Goal: Use online tool/utility: Utilize a website feature to perform a specific function

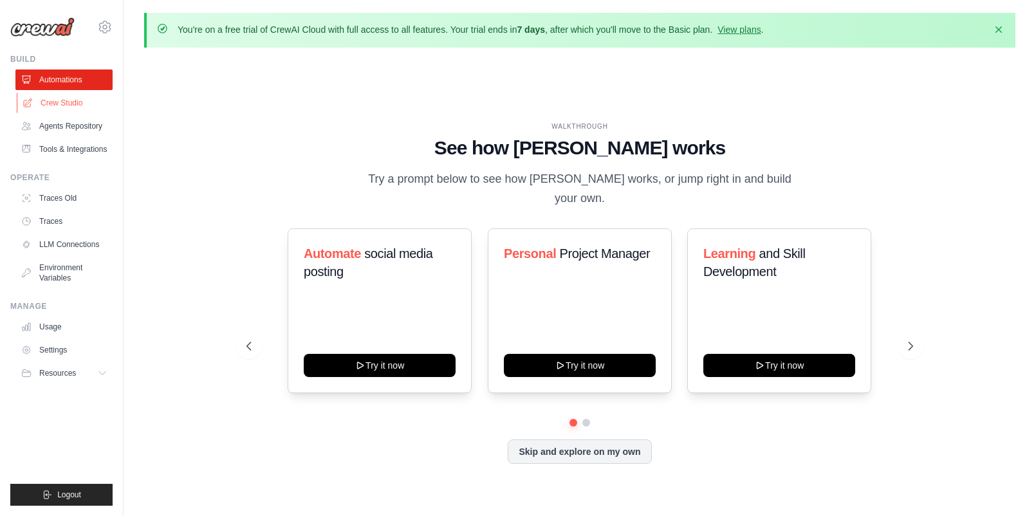
click at [78, 100] on link "Crew Studio" at bounding box center [65, 103] width 97 height 21
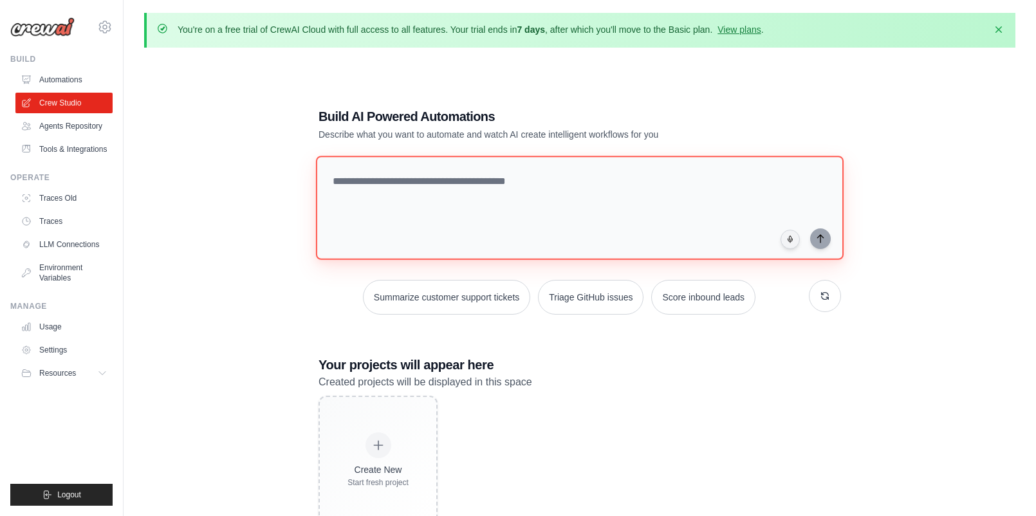
click at [484, 223] on textarea at bounding box center [580, 208] width 528 height 104
type textarea "*"
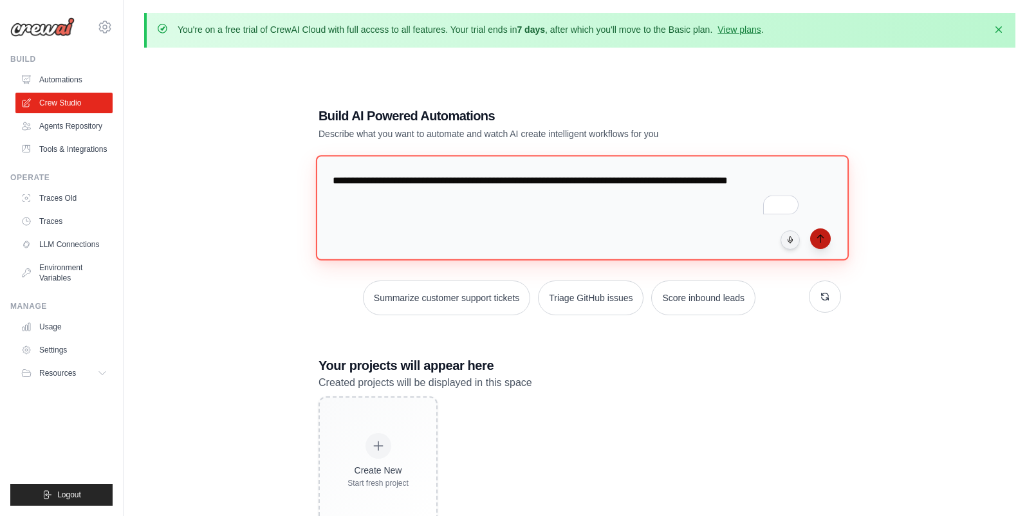
type textarea "**********"
click at [825, 236] on icon "submit" at bounding box center [820, 239] width 10 height 10
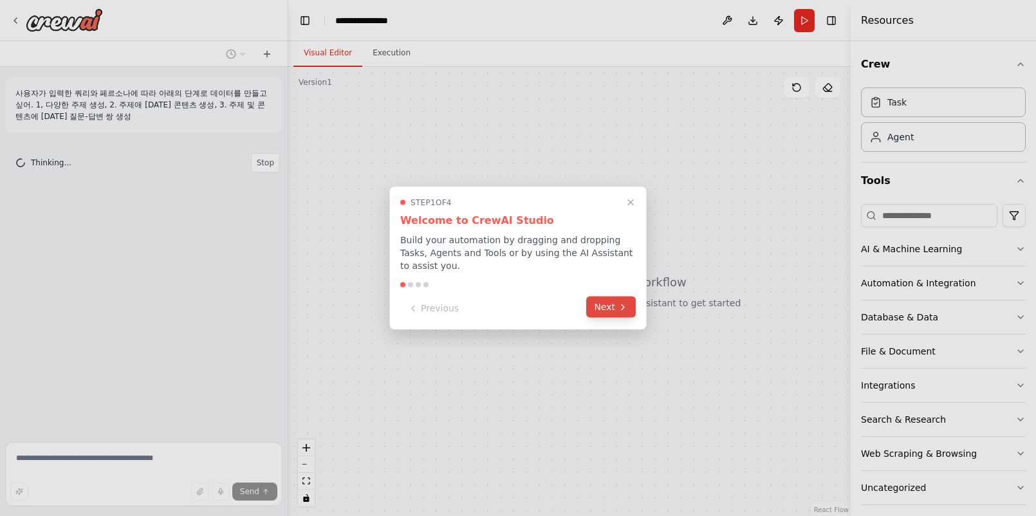
click at [611, 311] on button "Next" at bounding box center [611, 307] width 50 height 21
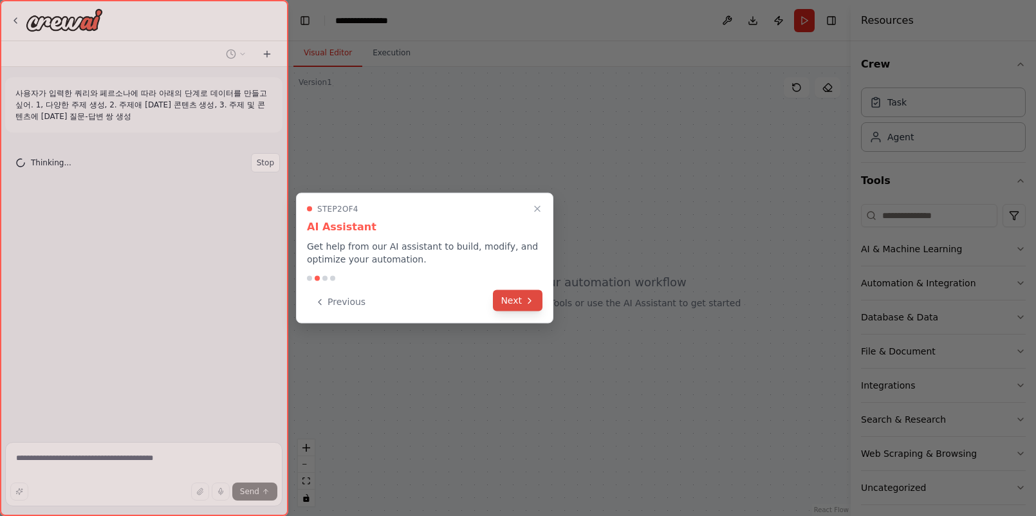
click at [523, 303] on button "Next" at bounding box center [518, 300] width 50 height 21
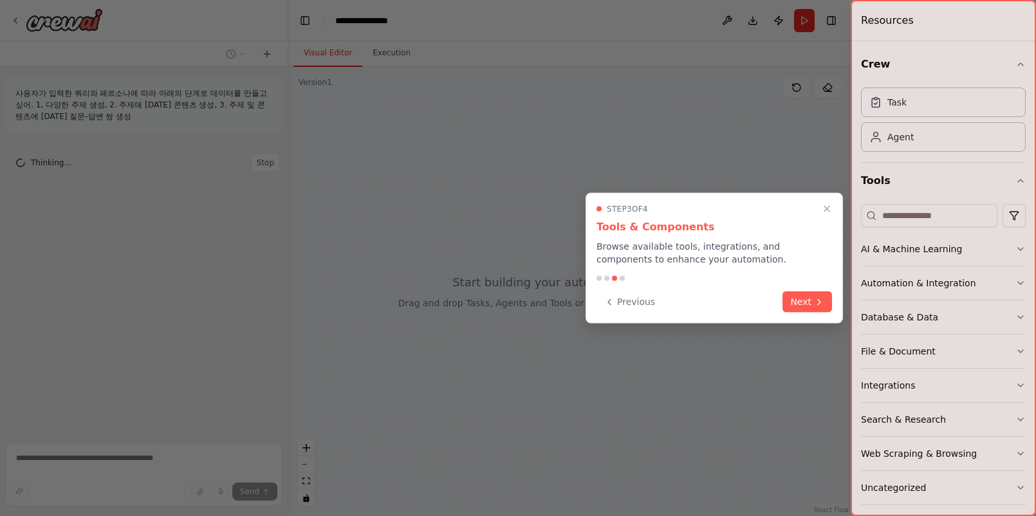
click at [831, 311] on div "Previous Next" at bounding box center [714, 301] width 236 height 21
click at [811, 291] on button "Next" at bounding box center [807, 300] width 50 height 21
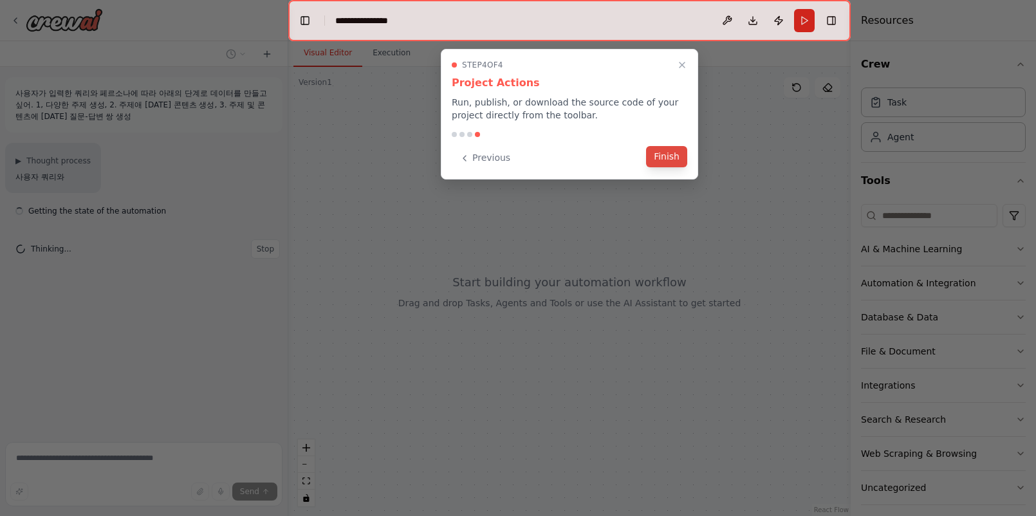
click at [677, 159] on button "Finish" at bounding box center [666, 156] width 41 height 21
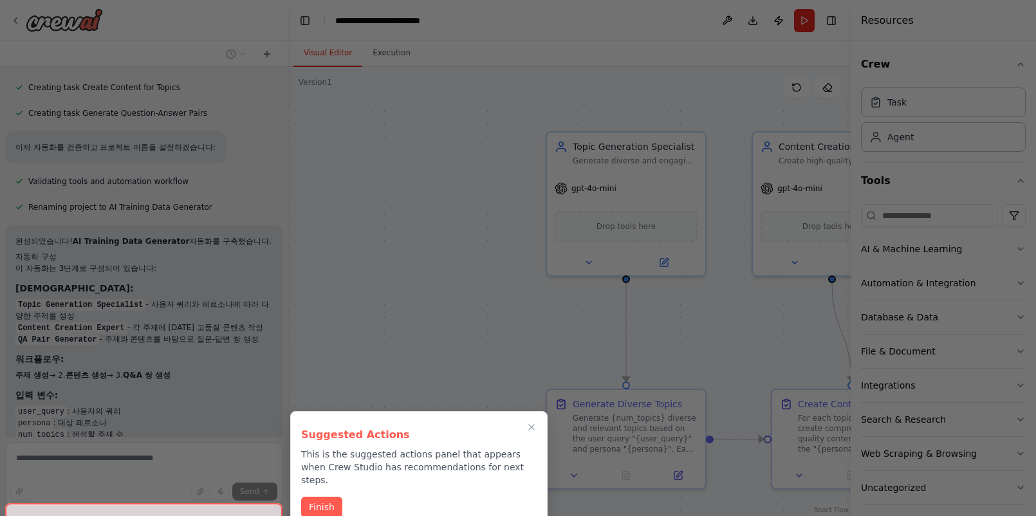
scroll to position [606, 0]
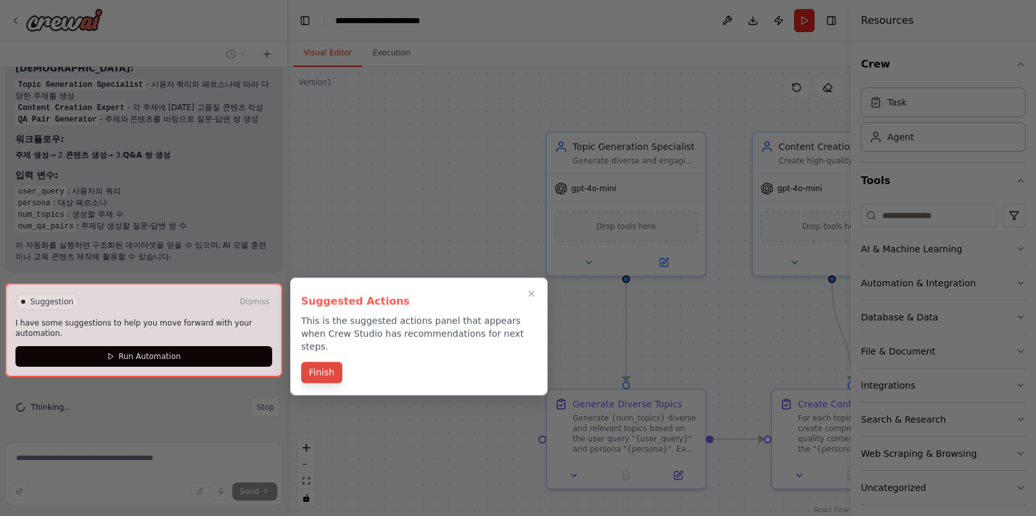
click at [326, 365] on button "Finish" at bounding box center [321, 372] width 41 height 21
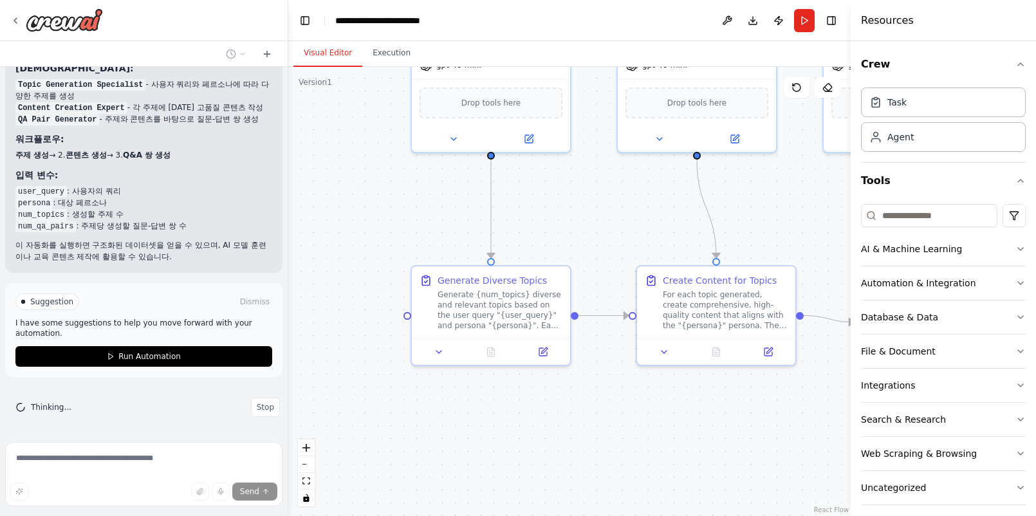
drag, startPoint x: 469, startPoint y: 353, endPoint x: 333, endPoint y: 227, distance: 185.3
click at [333, 227] on div ".deletable-edge-delete-btn { width: 20px; height: 20px; border: 0px solid #ffff…" at bounding box center [569, 291] width 562 height 449
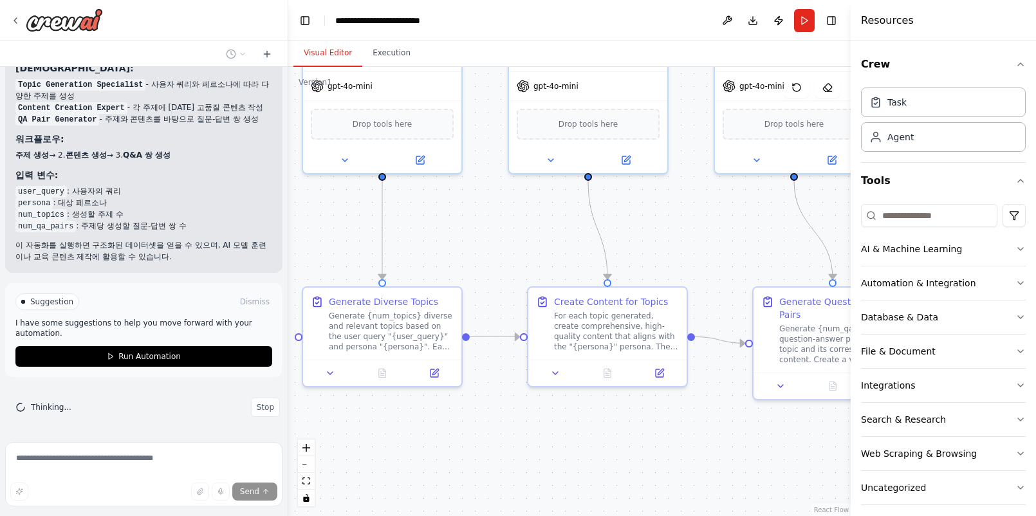
drag, startPoint x: 546, startPoint y: 238, endPoint x: 438, endPoint y: 257, distance: 109.8
click at [438, 259] on div ".deletable-edge-delete-btn { width: 20px; height: 20px; border: 0px solid #ffff…" at bounding box center [569, 291] width 562 height 449
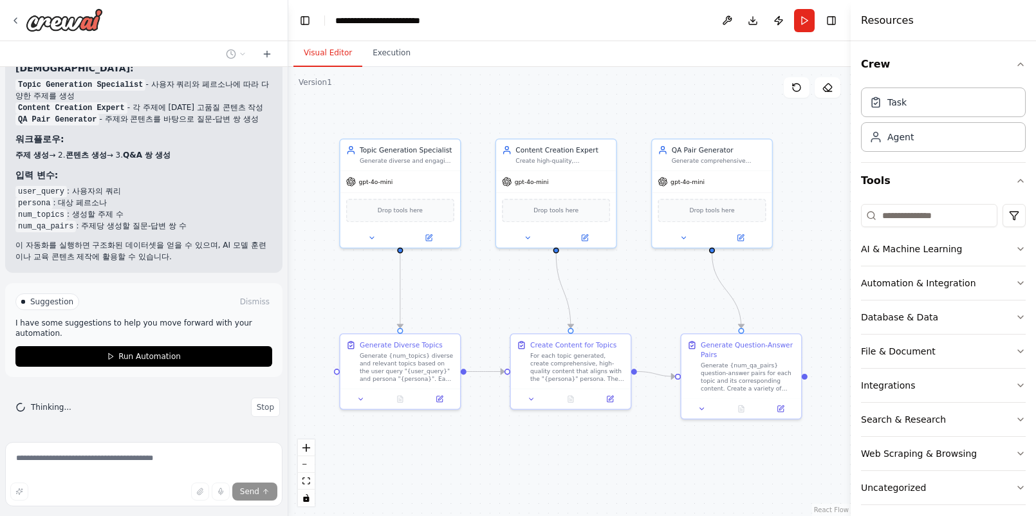
drag, startPoint x: 520, startPoint y: 242, endPoint x: 525, endPoint y: 297, distance: 54.9
click at [525, 297] on div ".deletable-edge-delete-btn { width: 20px; height: 20px; border: 0px solid #ffff…" at bounding box center [569, 291] width 562 height 449
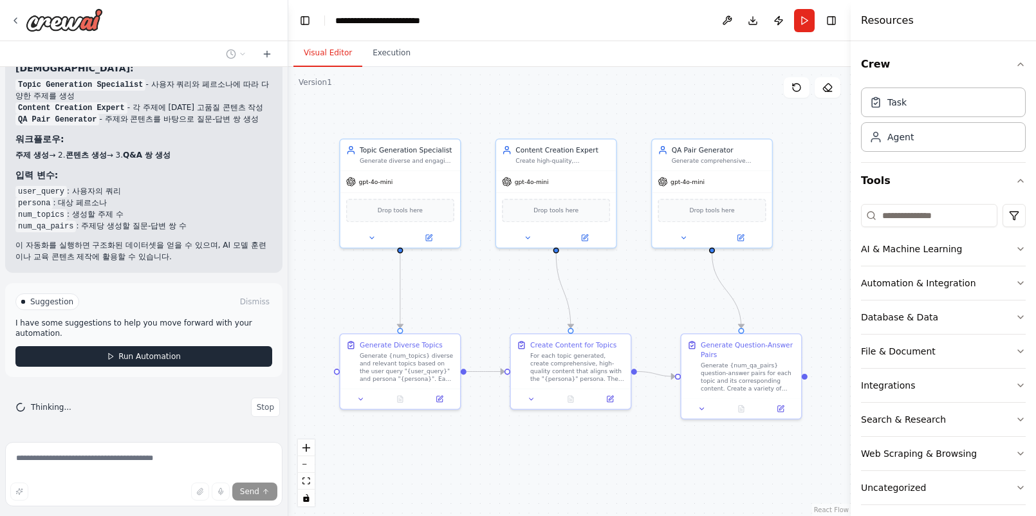
click at [199, 356] on button "Run Automation" at bounding box center [143, 356] width 257 height 21
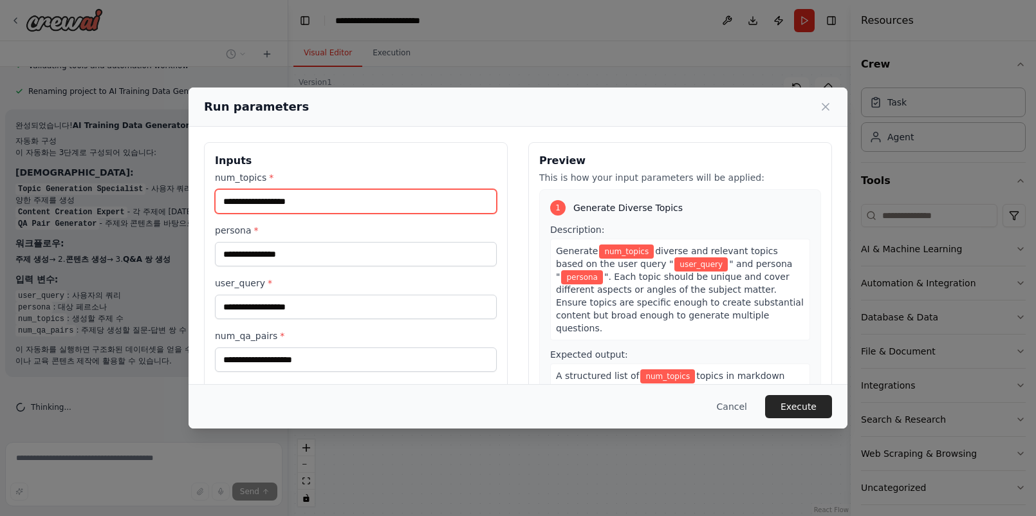
click at [365, 198] on input "num_topics *" at bounding box center [356, 201] width 282 height 24
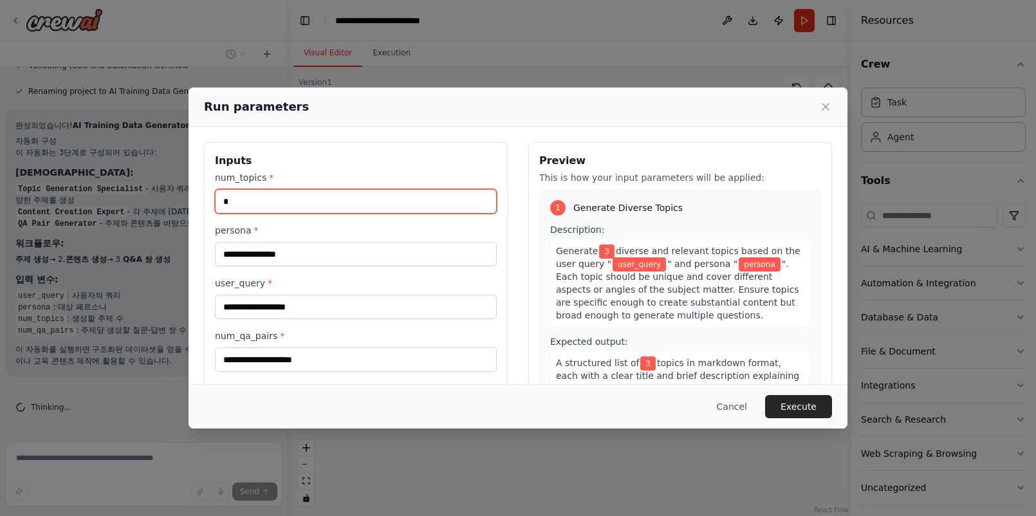
type input "*"
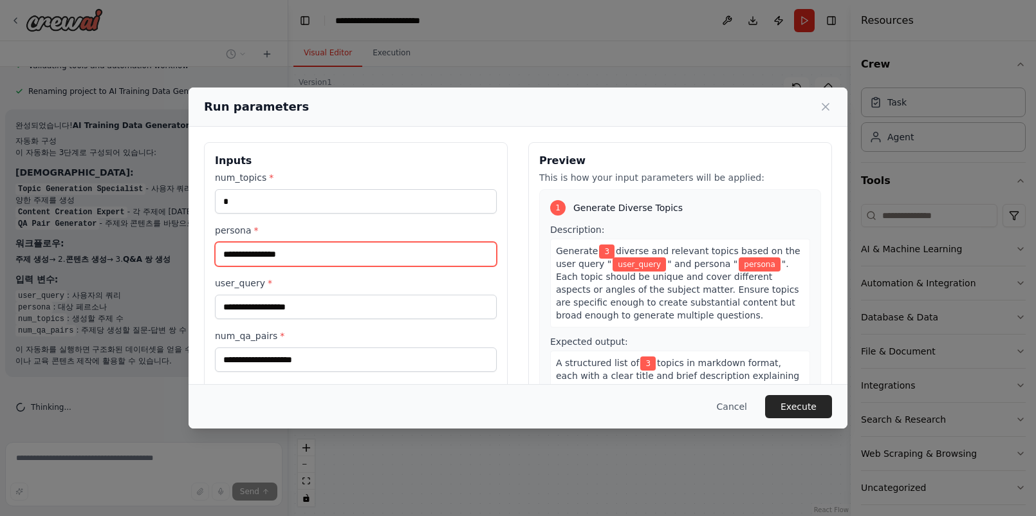
click at [325, 250] on input "persona *" at bounding box center [356, 254] width 282 height 24
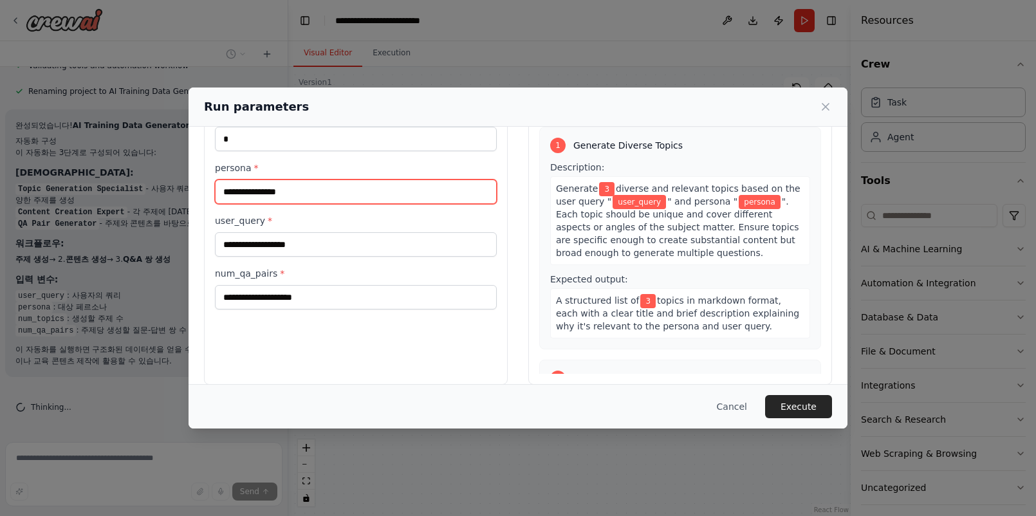
scroll to position [66, 0]
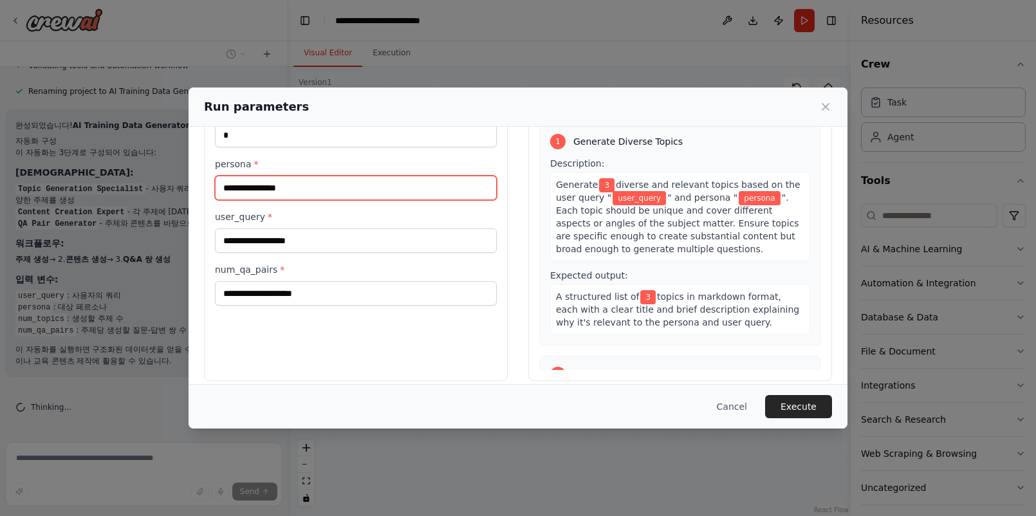
type input "*"
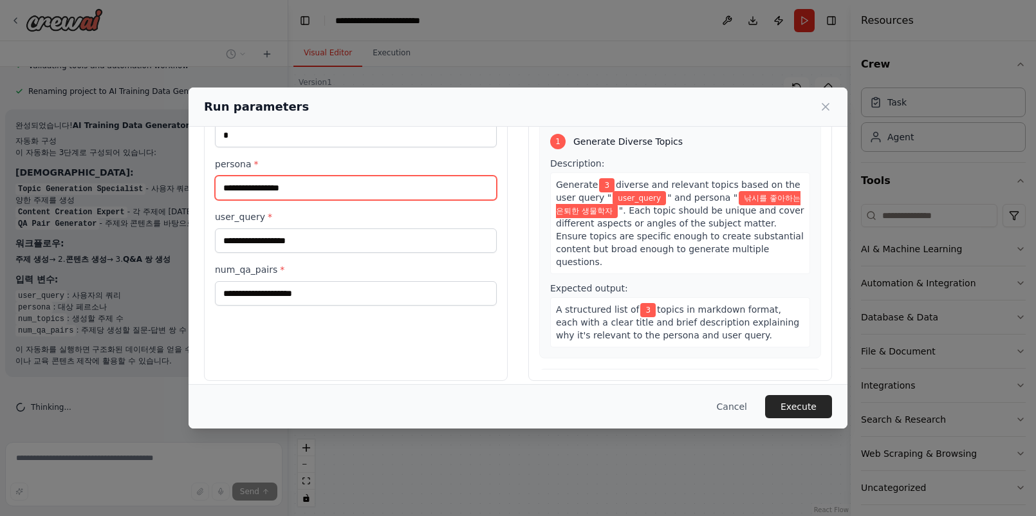
type input "**********"
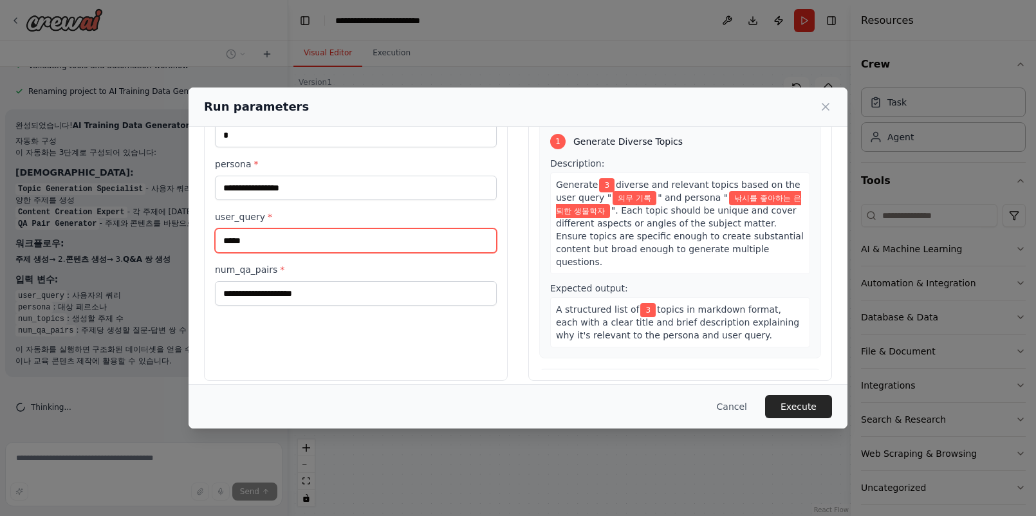
type input "*****"
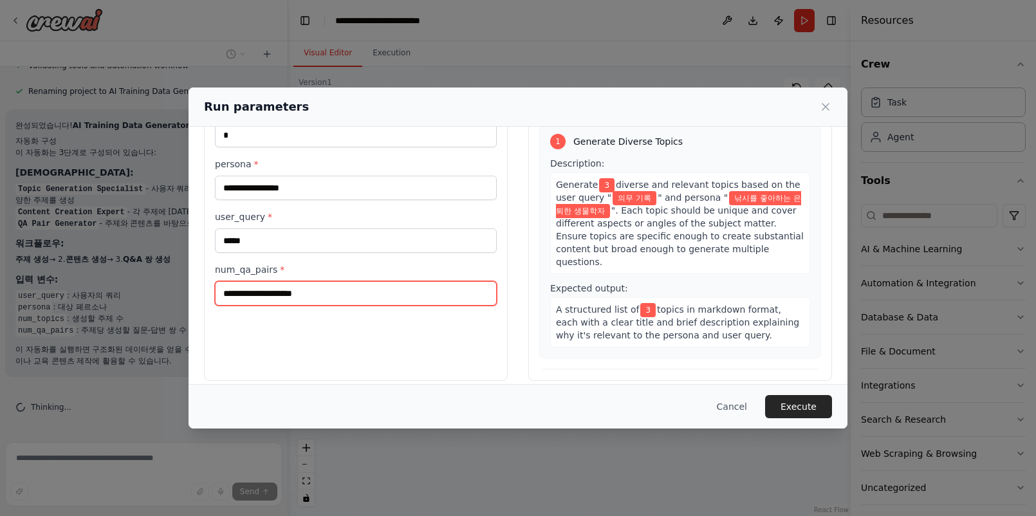
type input "*"
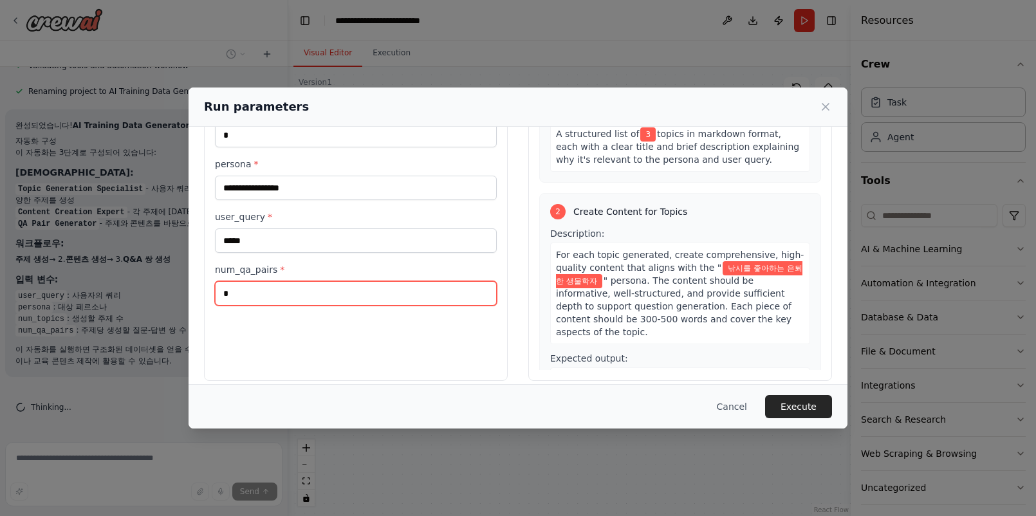
scroll to position [300, 0]
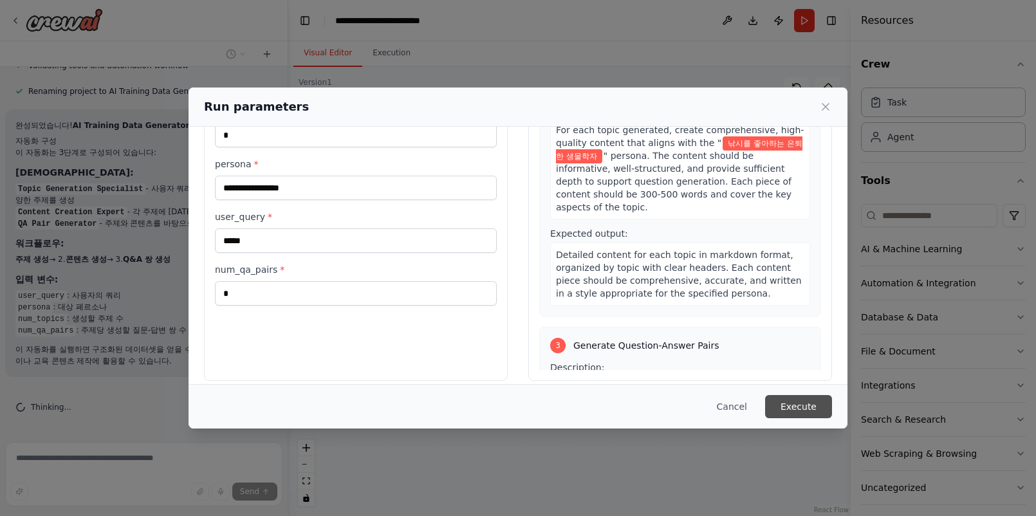
click at [804, 405] on button "Execute" at bounding box center [798, 406] width 67 height 23
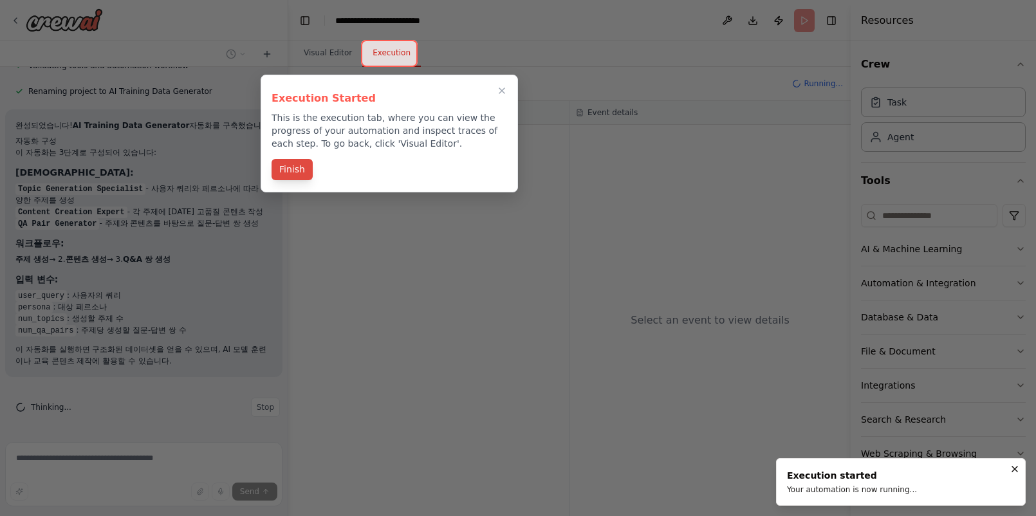
click at [286, 168] on button "Finish" at bounding box center [292, 169] width 41 height 21
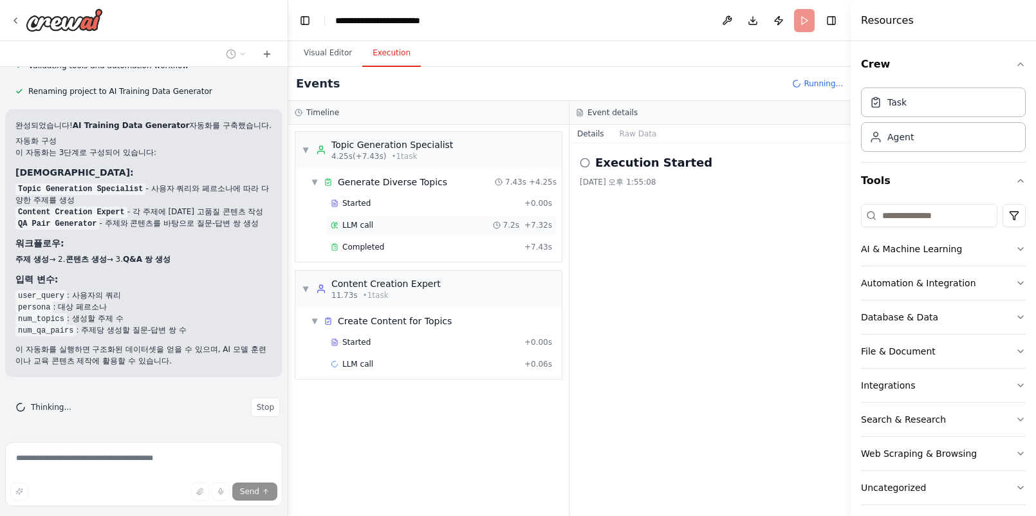
click at [462, 223] on div "LLM call 7.2s + 7.32s" at bounding box center [441, 225] width 221 height 10
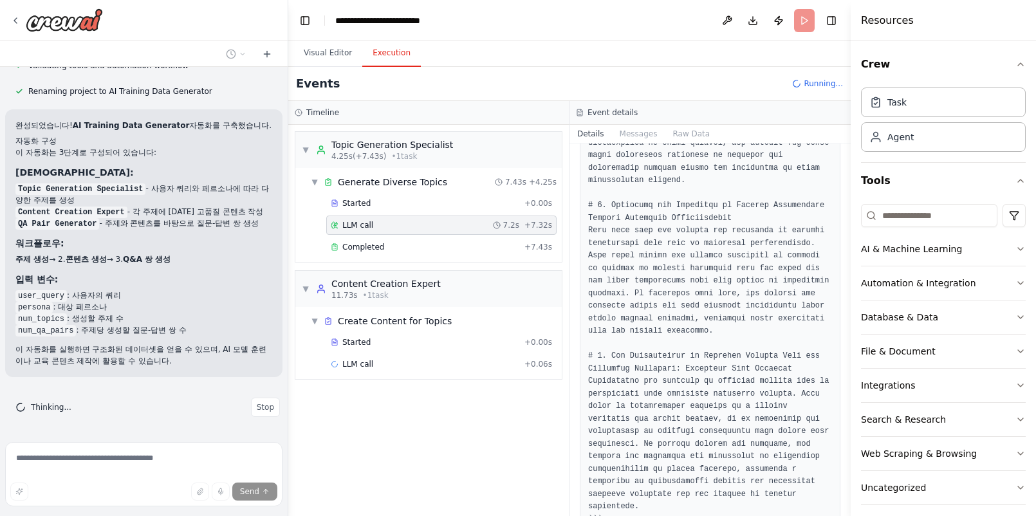
scroll to position [295, 0]
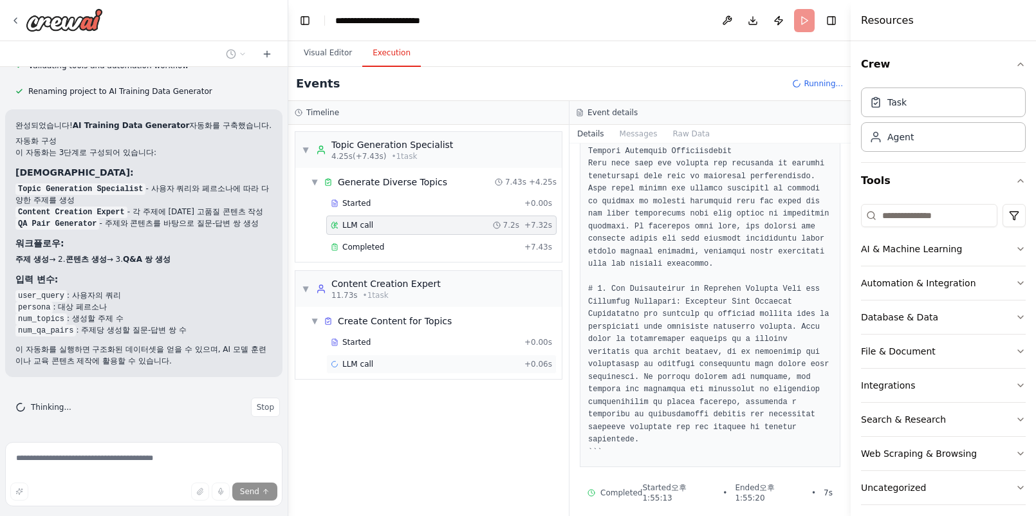
click at [448, 368] on div "LLM call + 0.06s" at bounding box center [441, 364] width 221 height 10
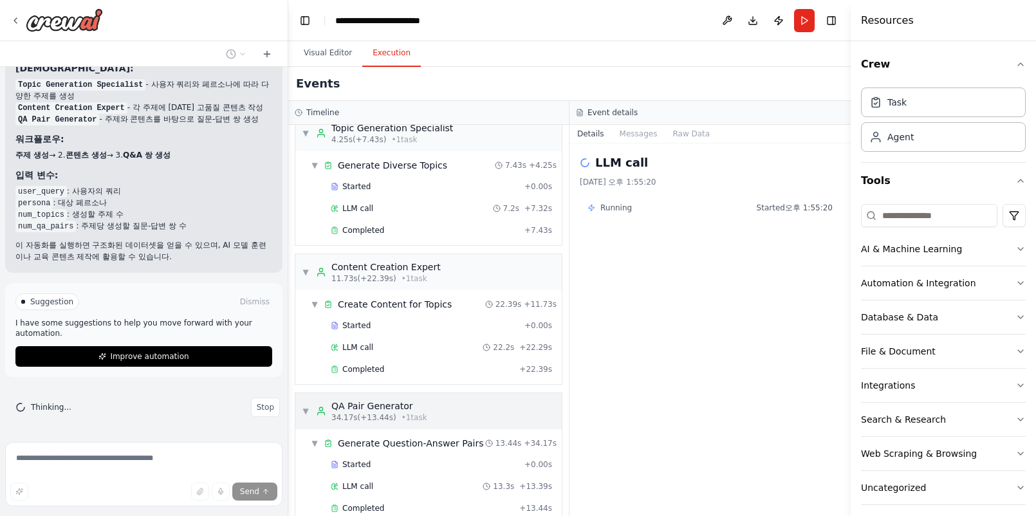
scroll to position [39, 0]
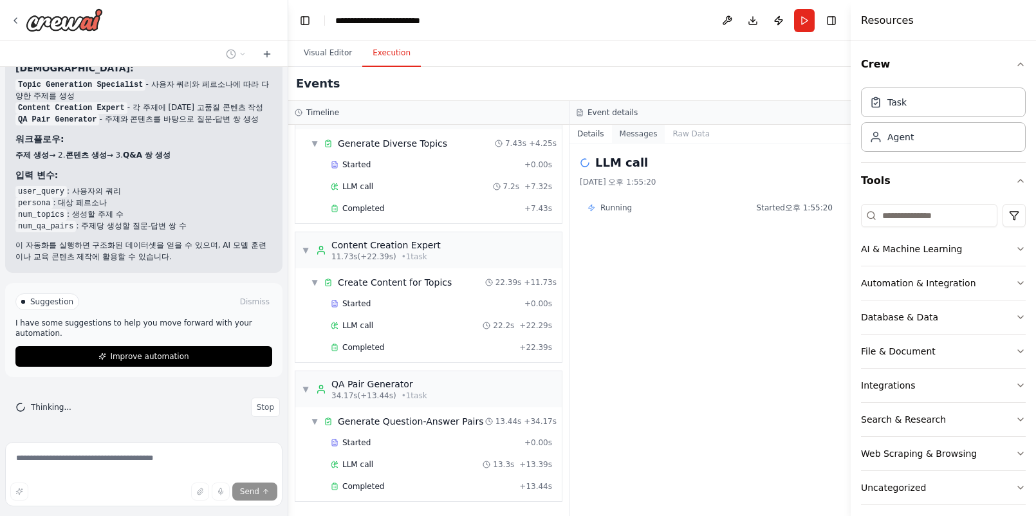
click at [648, 125] on button "Messages" at bounding box center [638, 134] width 53 height 18
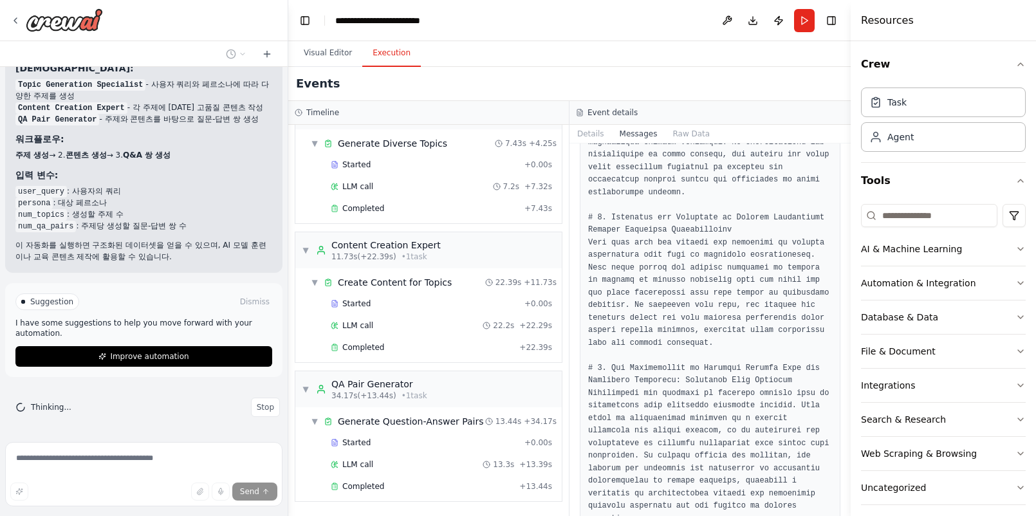
scroll to position [860, 0]
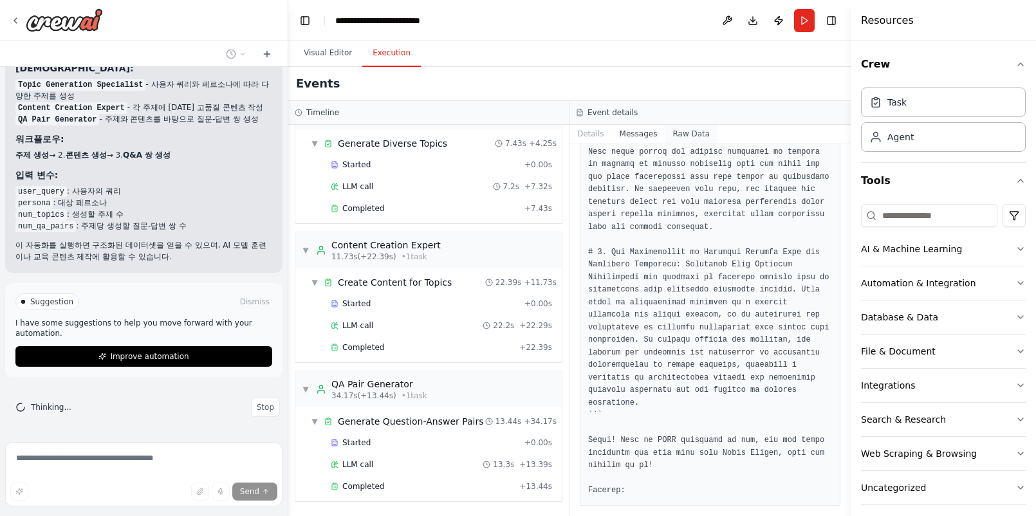
click at [681, 132] on button "Raw Data" at bounding box center [691, 134] width 53 height 18
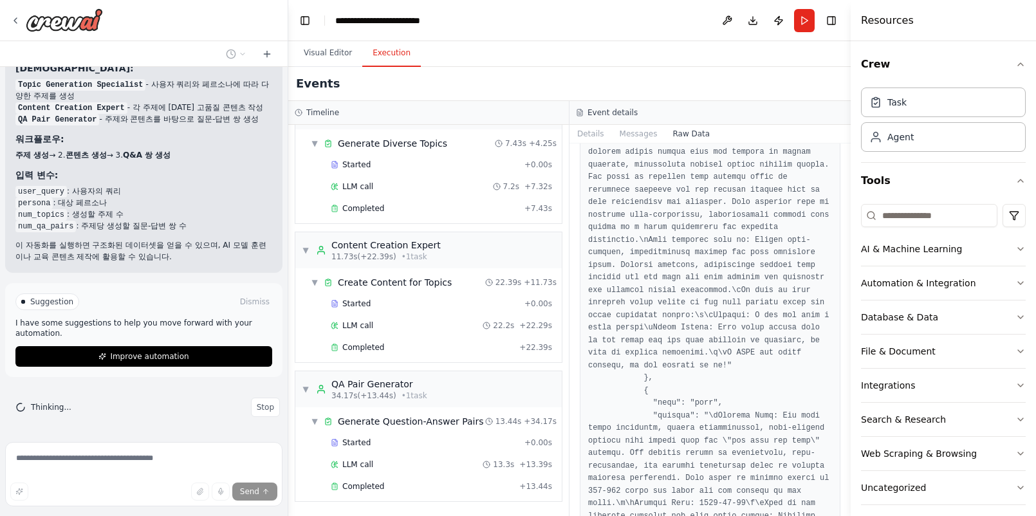
scroll to position [4860, 0]
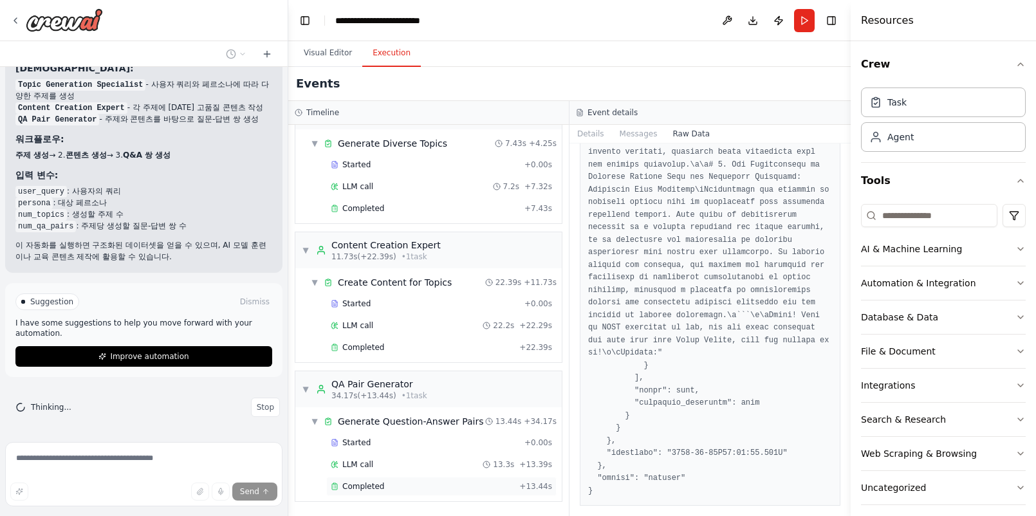
click at [402, 486] on div "Completed" at bounding box center [422, 486] width 183 height 10
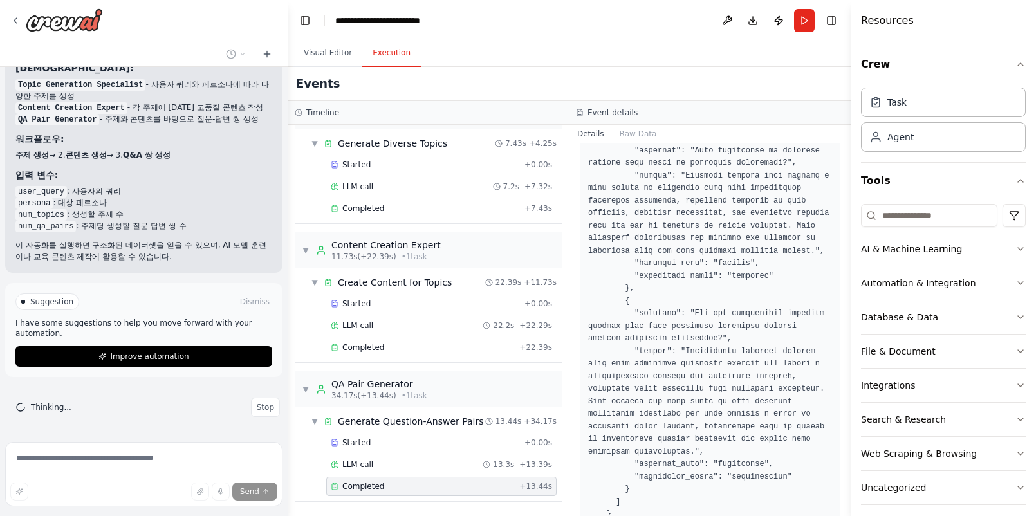
scroll to position [1315, 0]
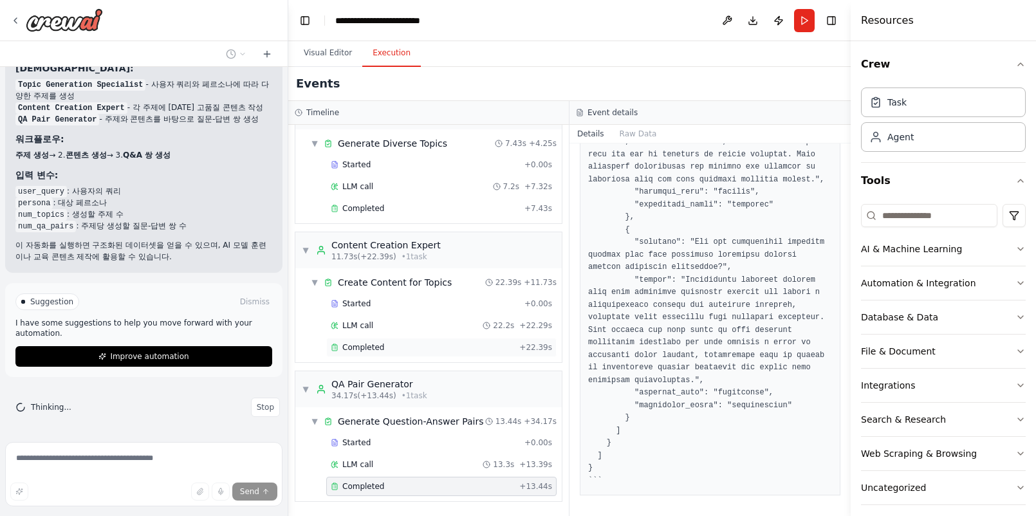
click at [461, 340] on div "Completed + 22.39s" at bounding box center [441, 347] width 230 height 19
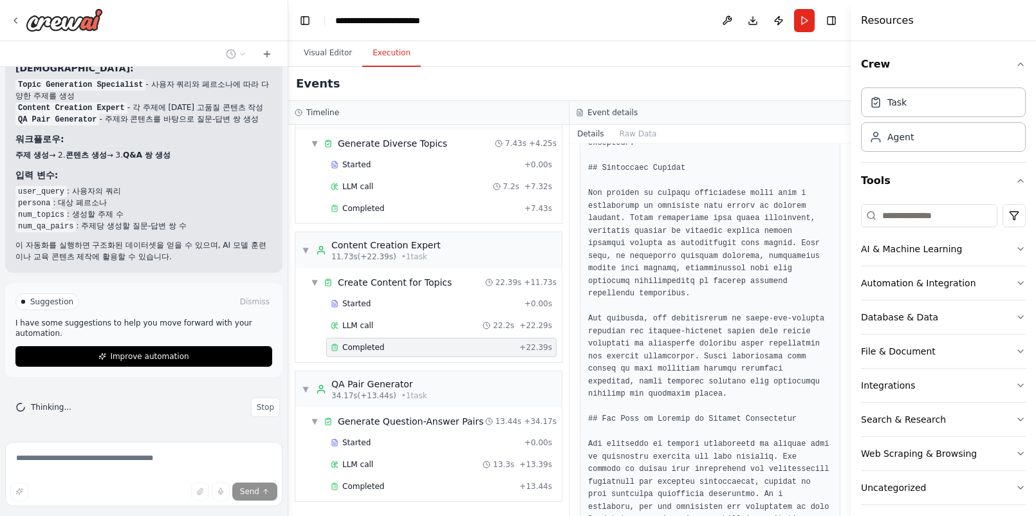
scroll to position [1335, 0]
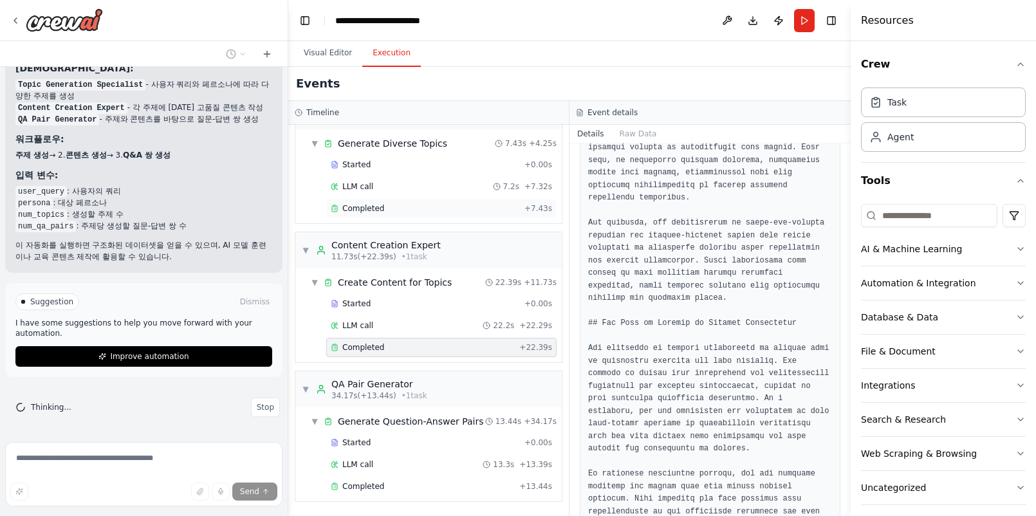
click at [439, 208] on div "Completed" at bounding box center [425, 208] width 189 height 10
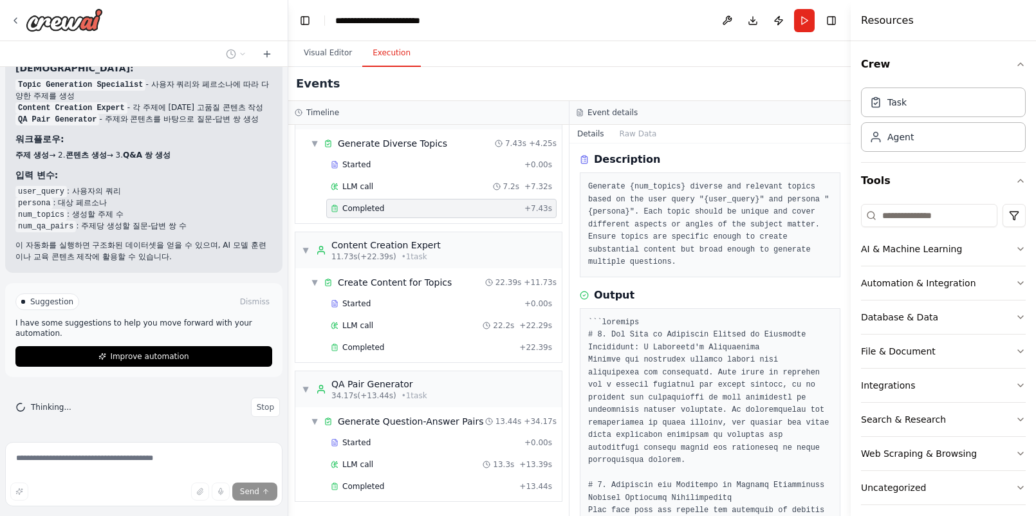
scroll to position [0, 0]
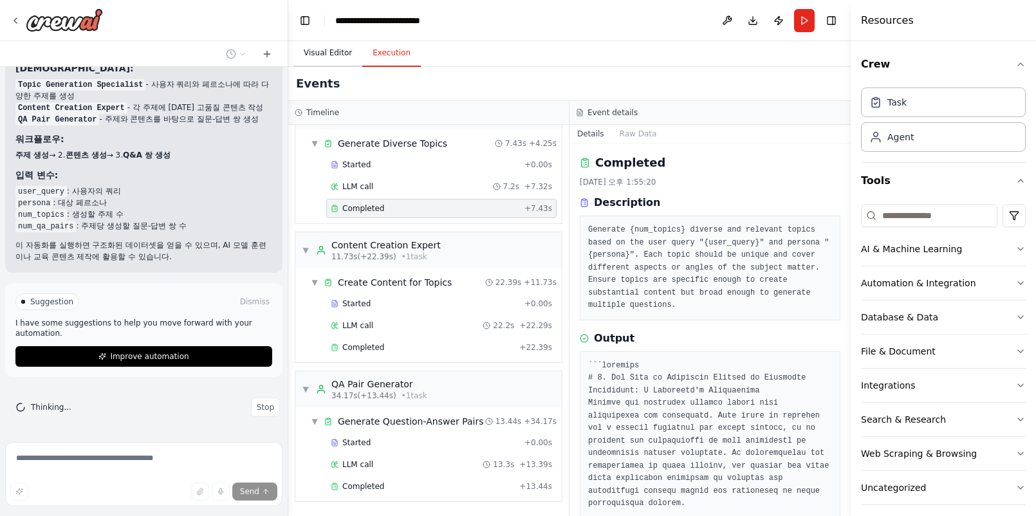
click at [325, 55] on button "Visual Editor" at bounding box center [327, 53] width 69 height 27
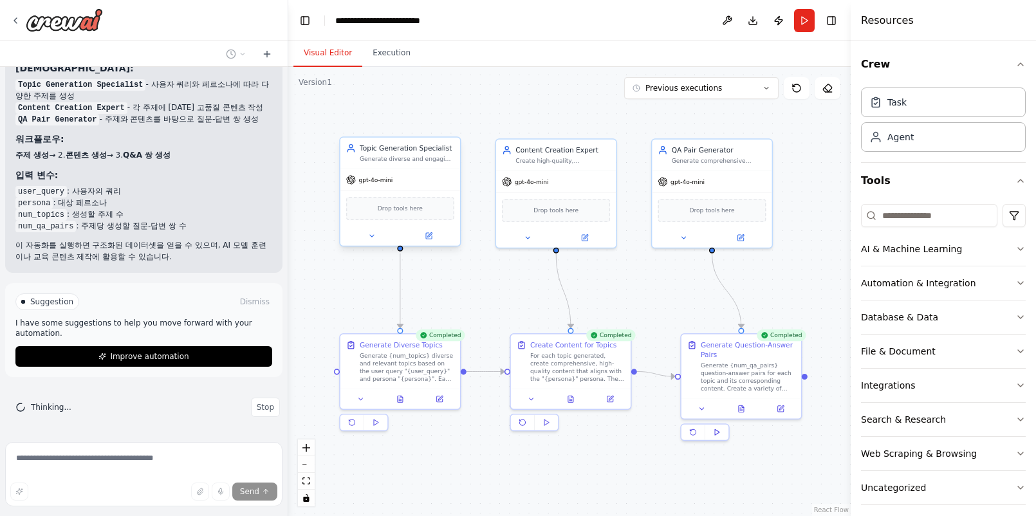
click at [414, 199] on div "Drop tools here" at bounding box center [400, 208] width 108 height 23
click at [427, 232] on icon at bounding box center [429, 236] width 8 height 8
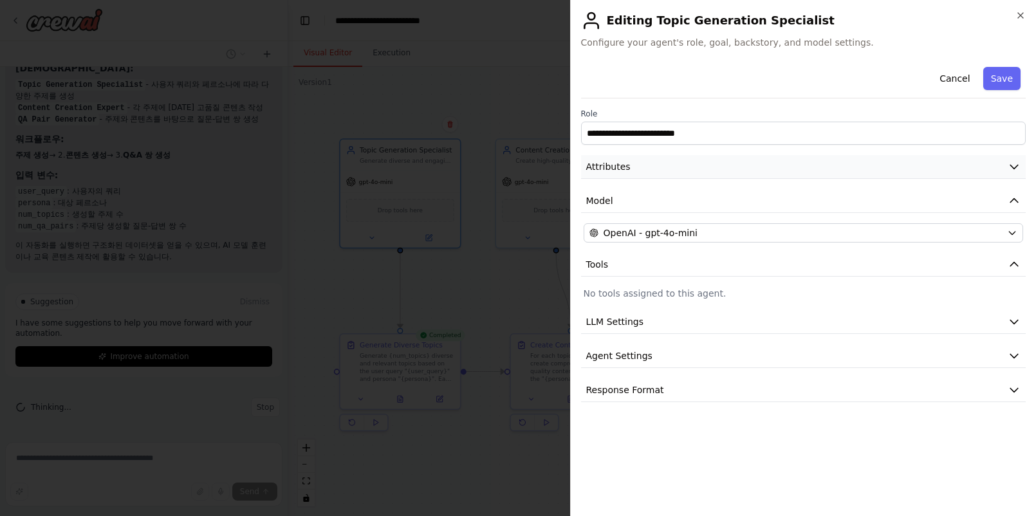
click at [726, 172] on button "Attributes" at bounding box center [803, 167] width 445 height 24
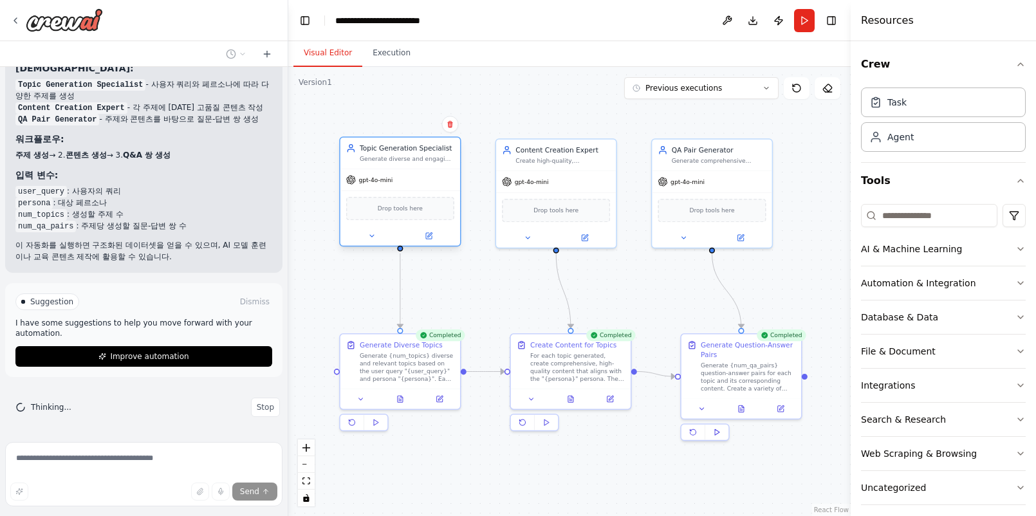
click at [436, 167] on div "Topic Generation Specialist Generate diverse and engaging topics based on user …" at bounding box center [400, 153] width 120 height 31
click at [427, 185] on div "gpt-4o-mini" at bounding box center [400, 179] width 120 height 21
click at [400, 382] on div "Generate Diverse Topics Generate {num_topics} diverse and relevant topics based…" at bounding box center [400, 360] width 120 height 55
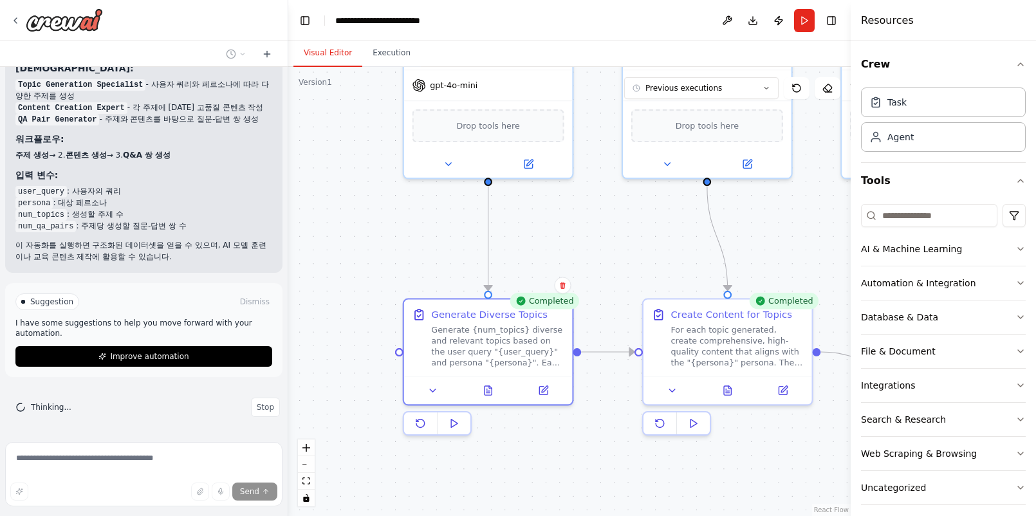
drag, startPoint x: 424, startPoint y: 445, endPoint x: 502, endPoint y: 445, distance: 77.9
click at [502, 445] on div ".deletable-edge-delete-btn { width: 20px; height: 20px; border: 0px solid #ffff…" at bounding box center [569, 291] width 562 height 449
click at [416, 428] on icon at bounding box center [420, 423] width 11 height 11
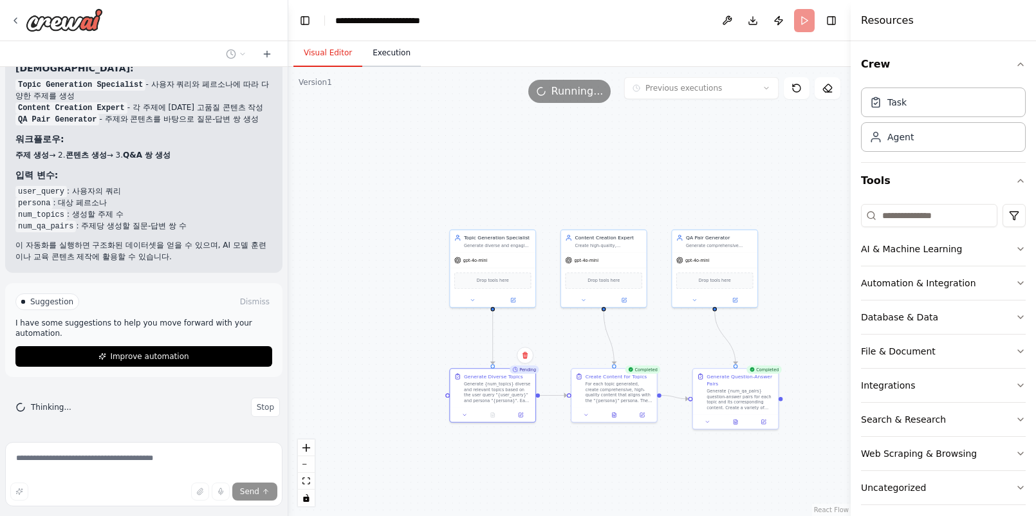
click at [395, 48] on button "Execution" at bounding box center [391, 53] width 59 height 27
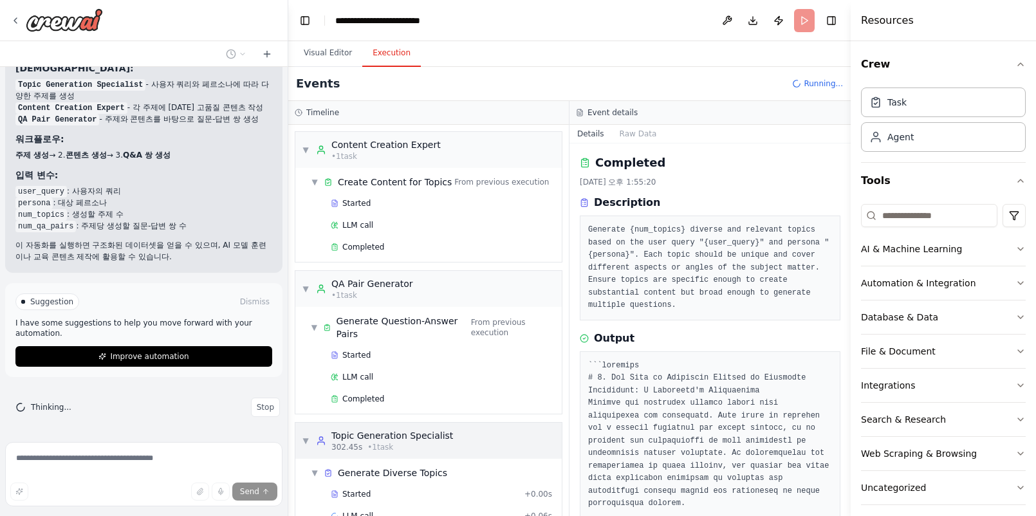
scroll to position [30, 0]
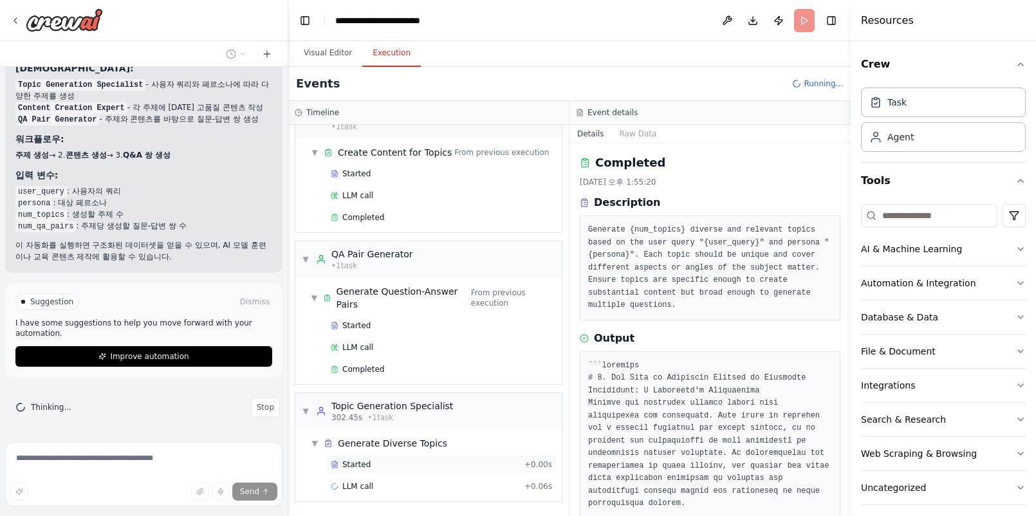
click at [440, 467] on div "Started" at bounding box center [425, 464] width 189 height 10
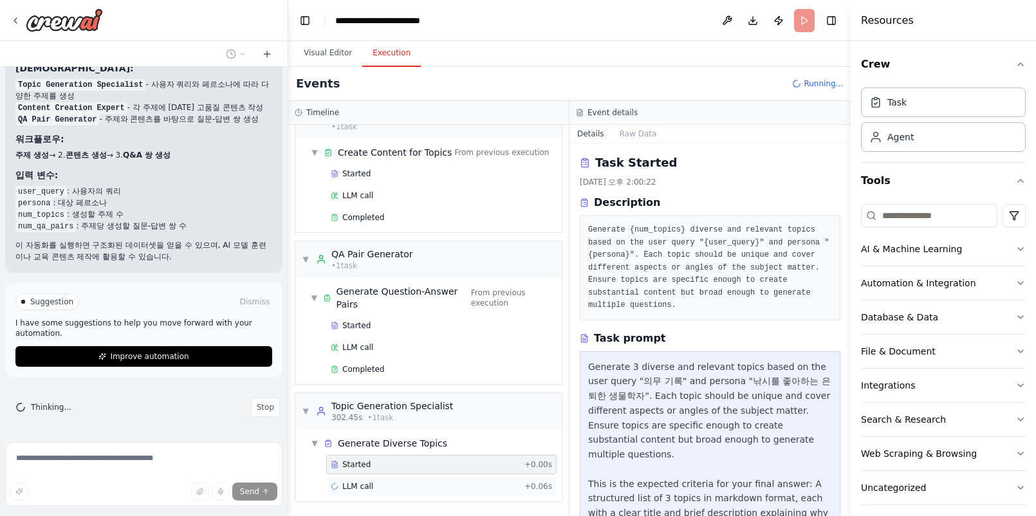
click at [438, 482] on div "LLM call + 0.06s" at bounding box center [441, 486] width 221 height 10
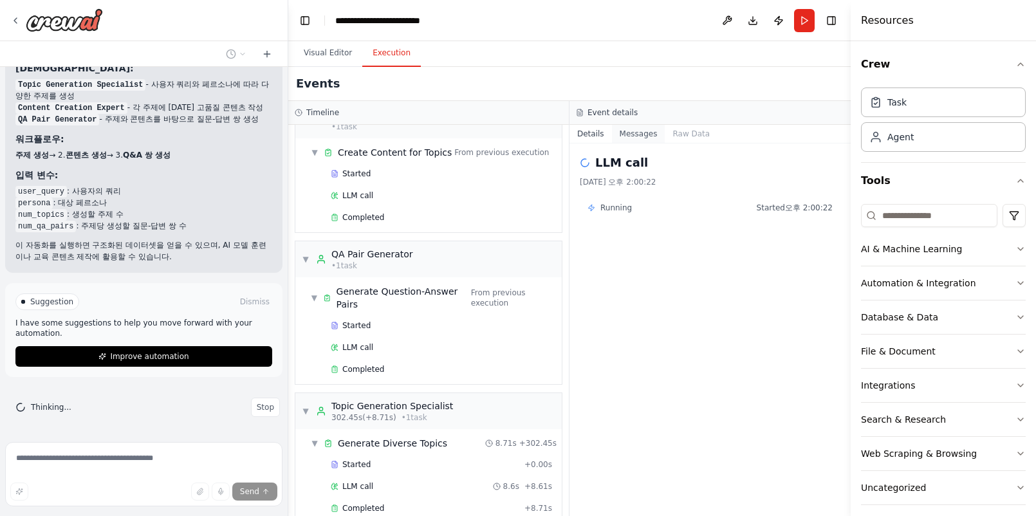
click at [625, 135] on button "Messages" at bounding box center [638, 134] width 53 height 18
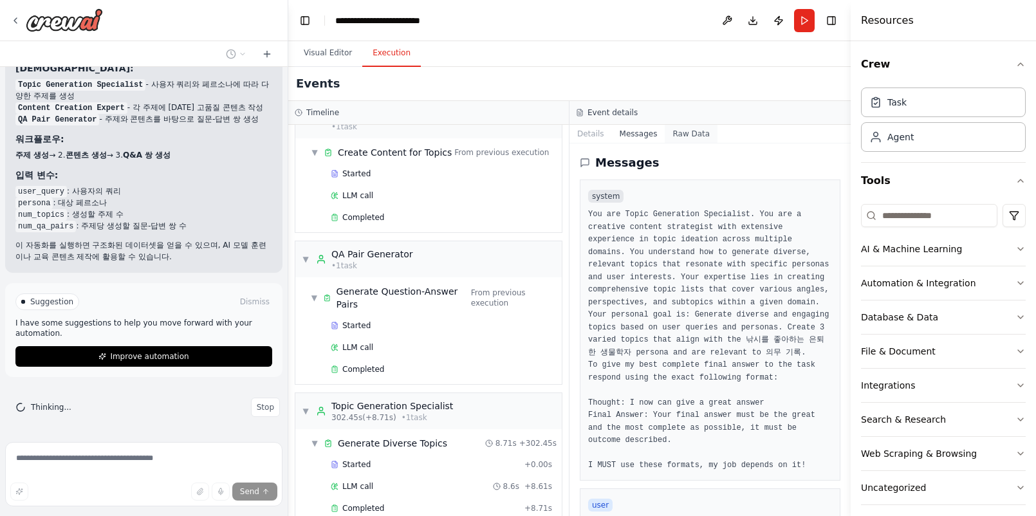
click at [694, 136] on button "Raw Data" at bounding box center [691, 134] width 53 height 18
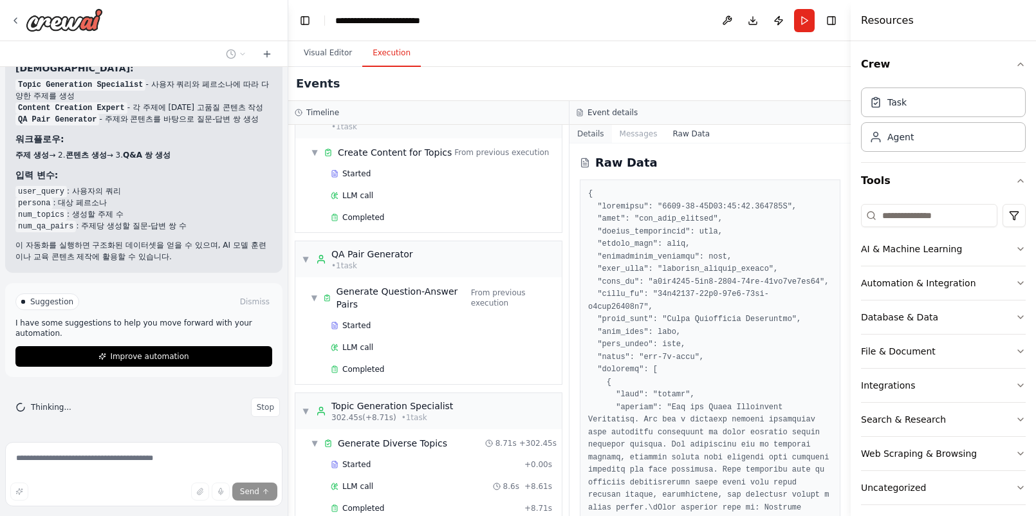
click at [577, 133] on button "Details" at bounding box center [590, 134] width 42 height 18
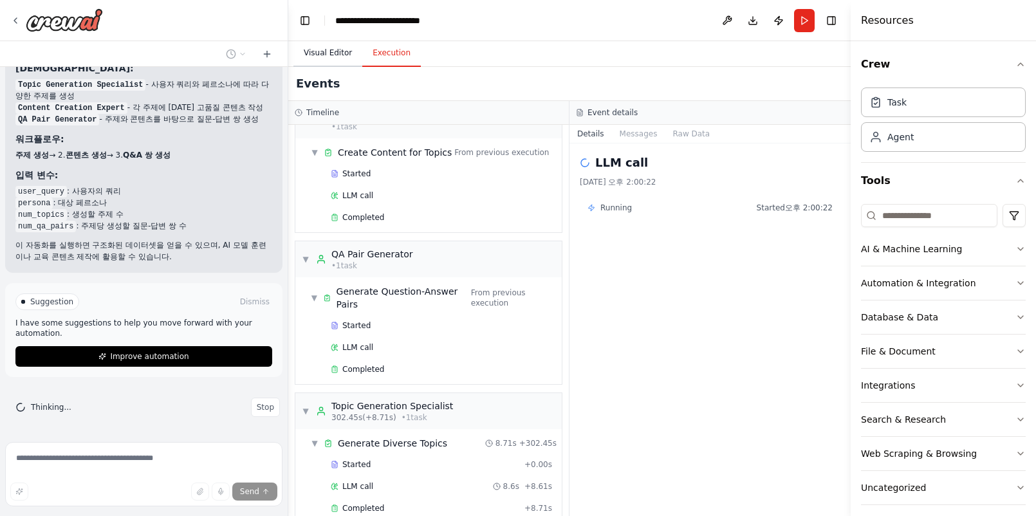
click at [317, 58] on button "Visual Editor" at bounding box center [327, 53] width 69 height 27
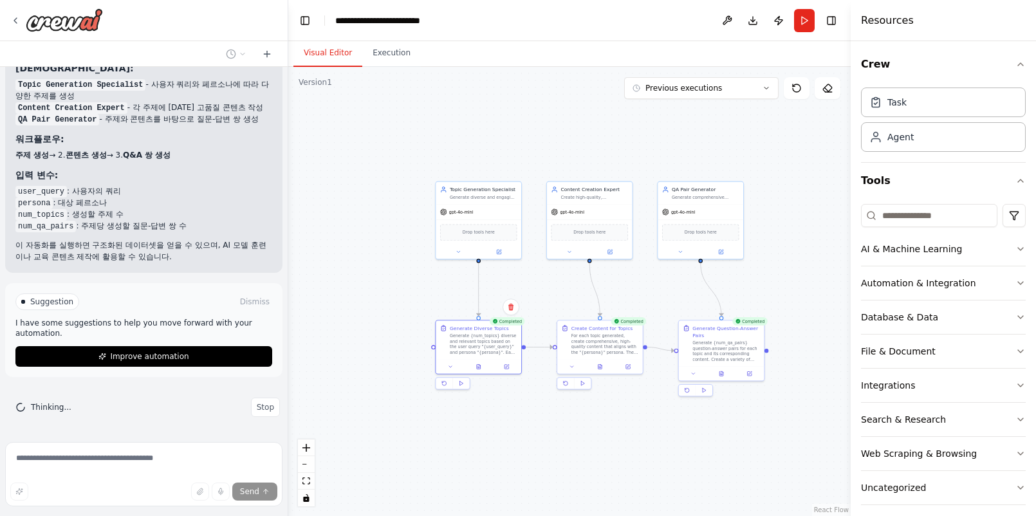
drag, startPoint x: 415, startPoint y: 355, endPoint x: 400, endPoint y: 289, distance: 67.3
click at [400, 289] on div ".deletable-edge-delete-btn { width: 20px; height: 20px; border: 0px solid #ffff…" at bounding box center [569, 291] width 562 height 449
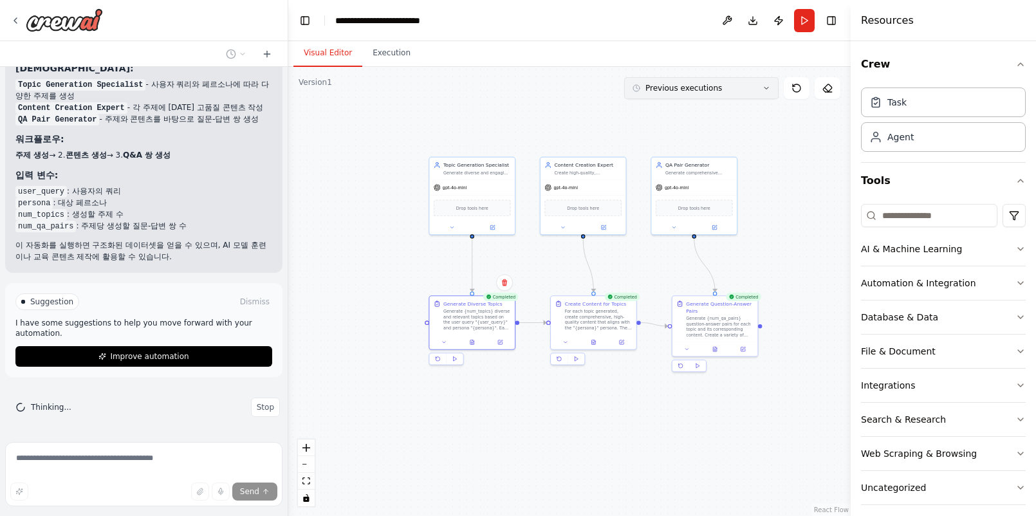
click at [676, 90] on span "Previous executions" at bounding box center [683, 88] width 77 height 10
click at [496, 100] on div ".deletable-edge-delete-btn { width: 20px; height: 20px; border: 0px solid #ffff…" at bounding box center [569, 291] width 562 height 449
click at [376, 51] on button "Execution" at bounding box center [391, 53] width 59 height 27
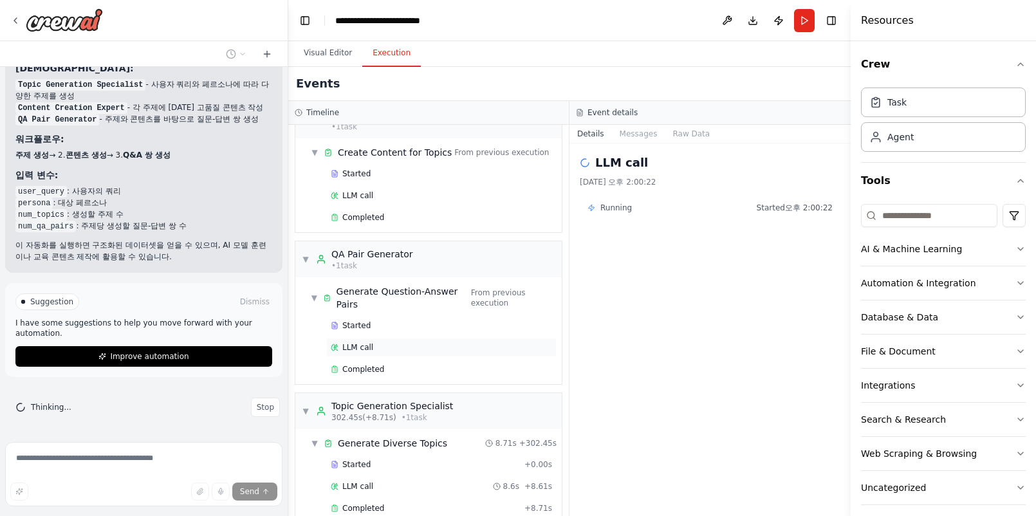
scroll to position [51, 0]
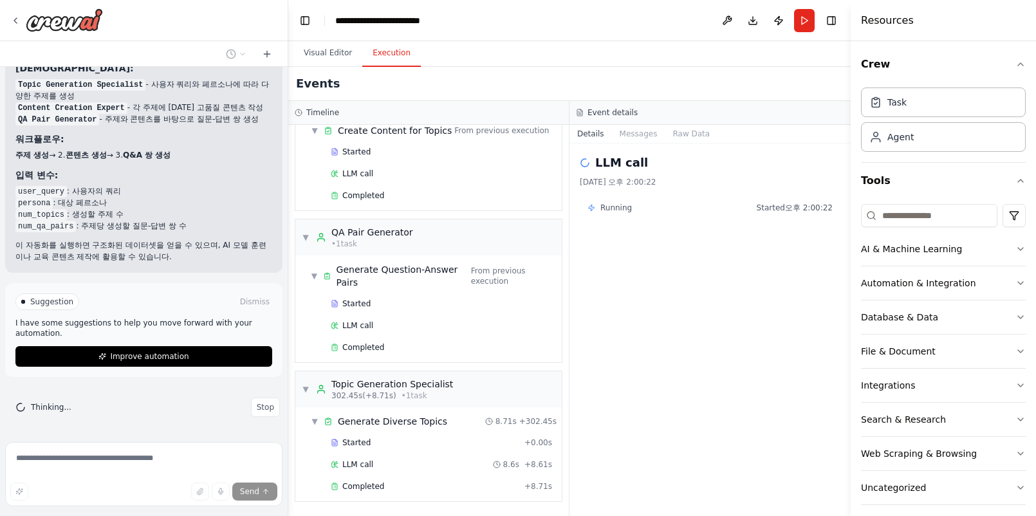
click at [627, 210] on span "Running" at bounding box center [616, 208] width 32 height 10
click at [443, 471] on div "LLM call 8.6s + 8.61s" at bounding box center [441, 464] width 230 height 19
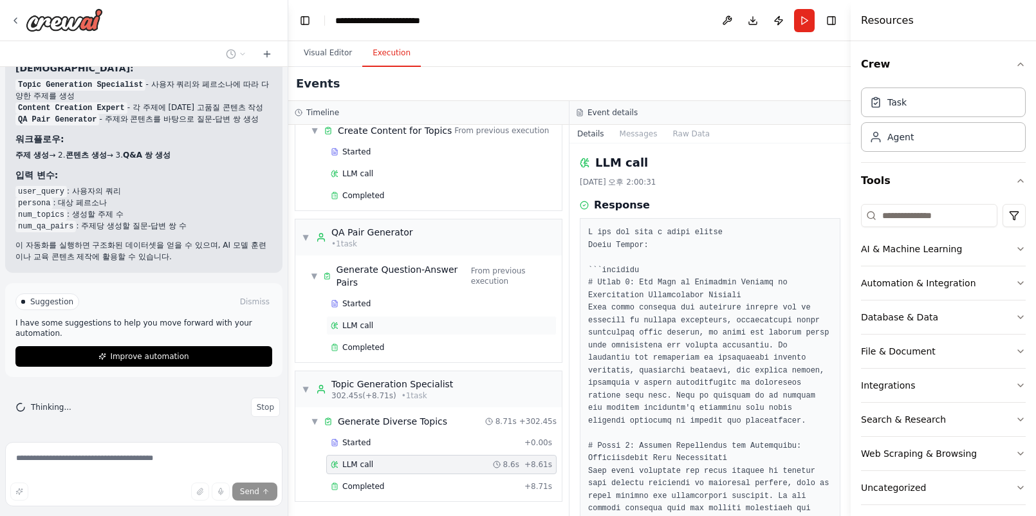
click at [427, 331] on div "LLM call" at bounding box center [441, 325] width 230 height 19
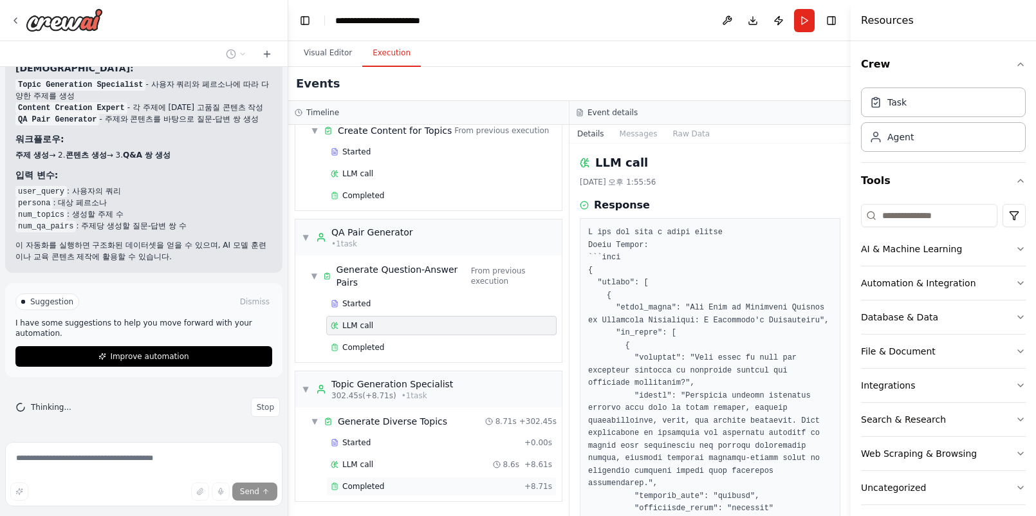
click at [426, 486] on div "Completed" at bounding box center [425, 486] width 189 height 10
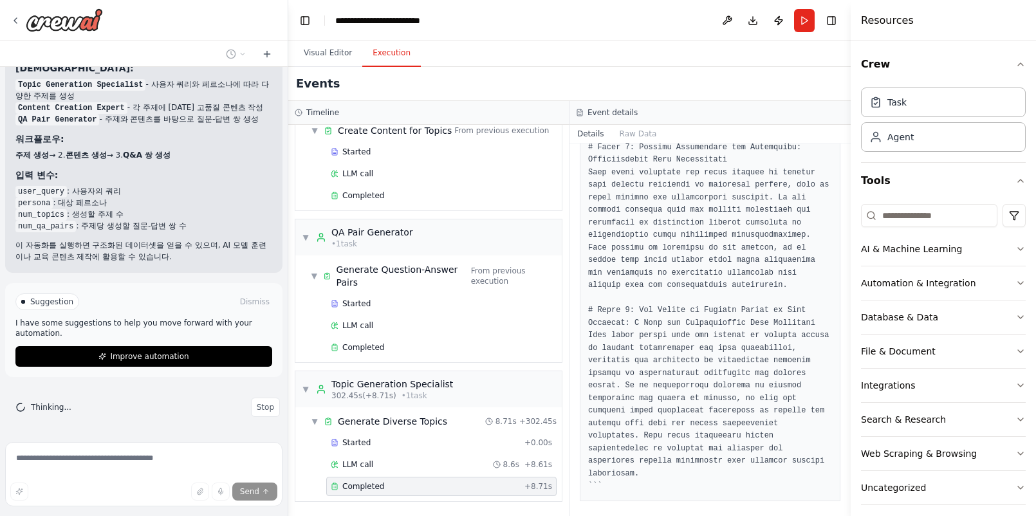
scroll to position [399, 0]
click at [330, 53] on button "Visual Editor" at bounding box center [327, 53] width 69 height 27
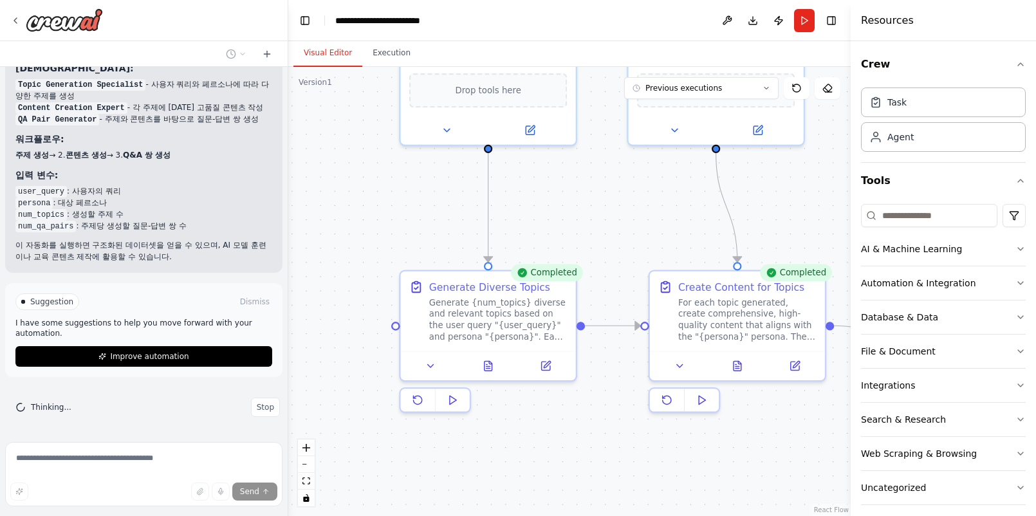
click at [201, 425] on div "Thinking... Stop" at bounding box center [143, 407] width 277 height 40
click at [266, 405] on span "Stop" at bounding box center [265, 407] width 17 height 10
type textarea "**********"
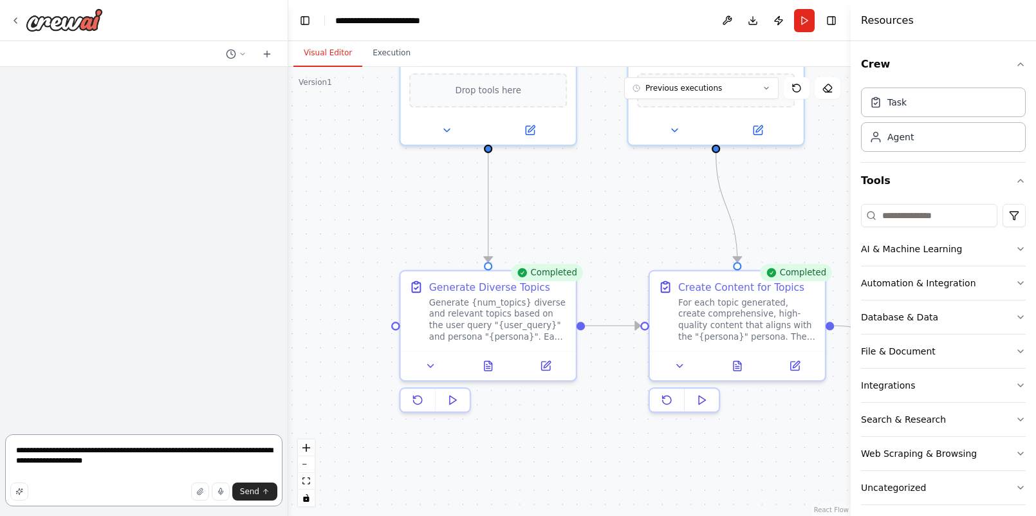
scroll to position [0, 0]
